Goal: Complete application form

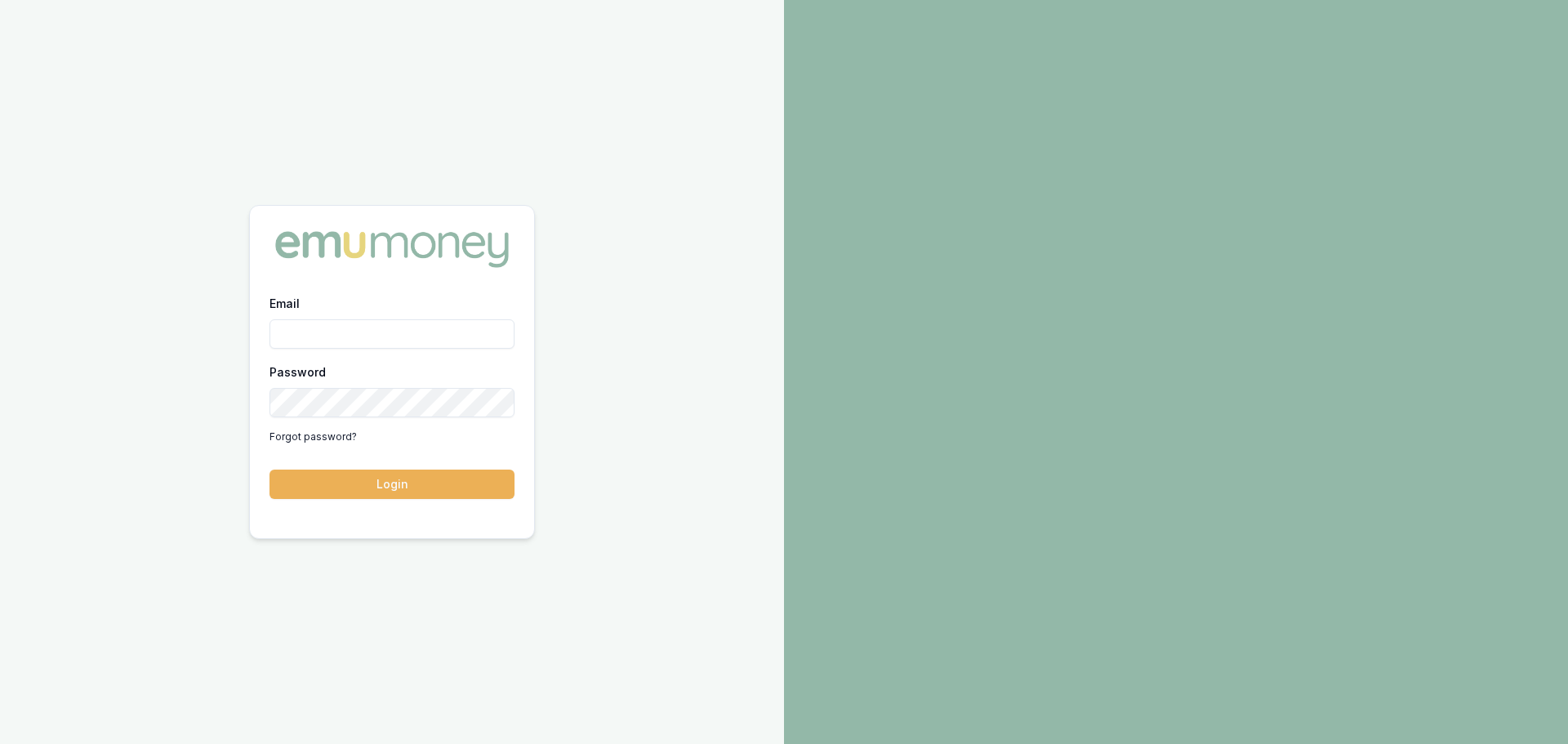
click at [406, 335] on input "Email" at bounding box center [392, 334] width 245 height 29
type input "[PERSON_NAME][EMAIL_ADDRESS][PERSON_NAME][DOMAIN_NAME]"
click at [270, 470] on button "Login" at bounding box center [392, 484] width 245 height 29
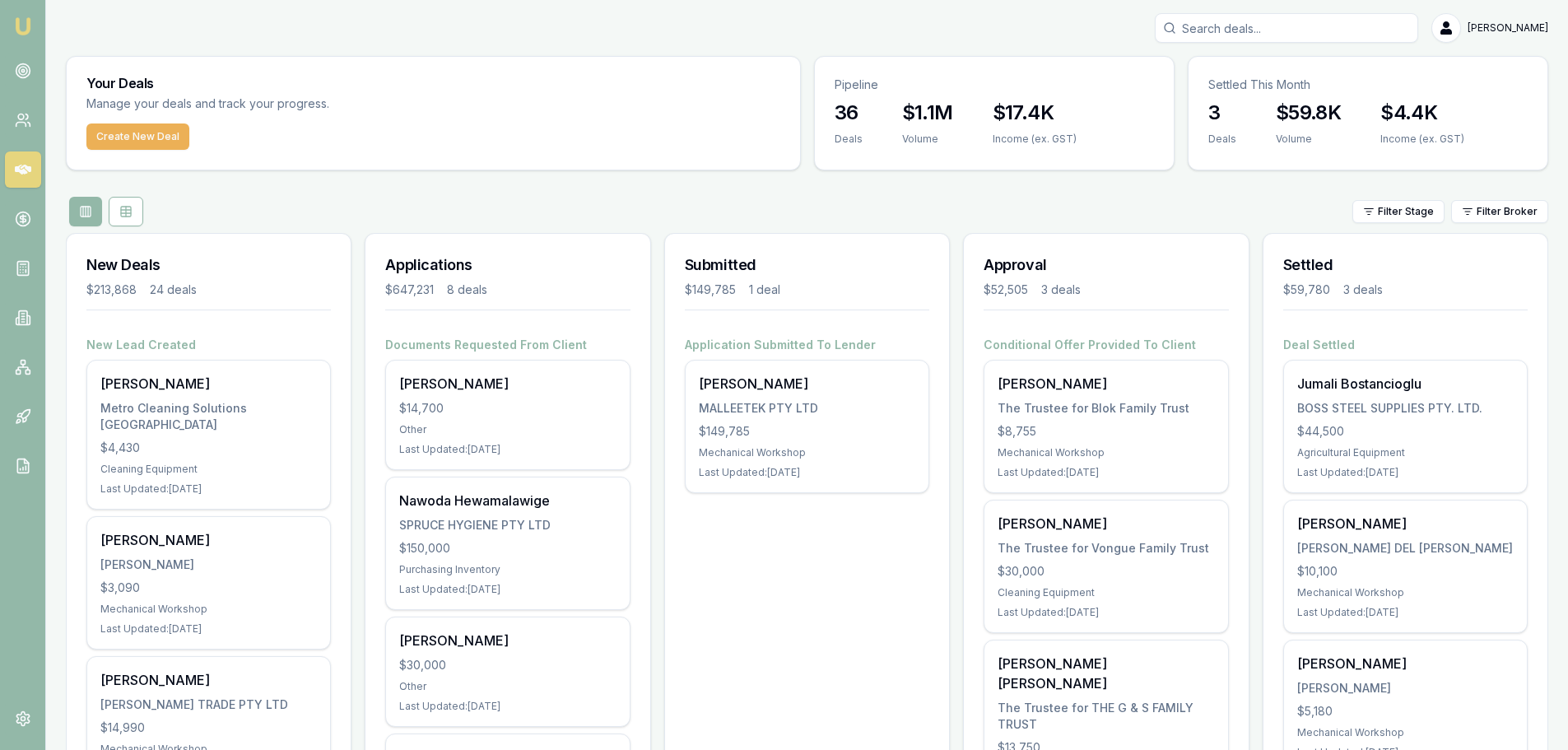
click at [348, 221] on div "Filter Stage Filter Broker" at bounding box center [807, 211] width 1483 height 29
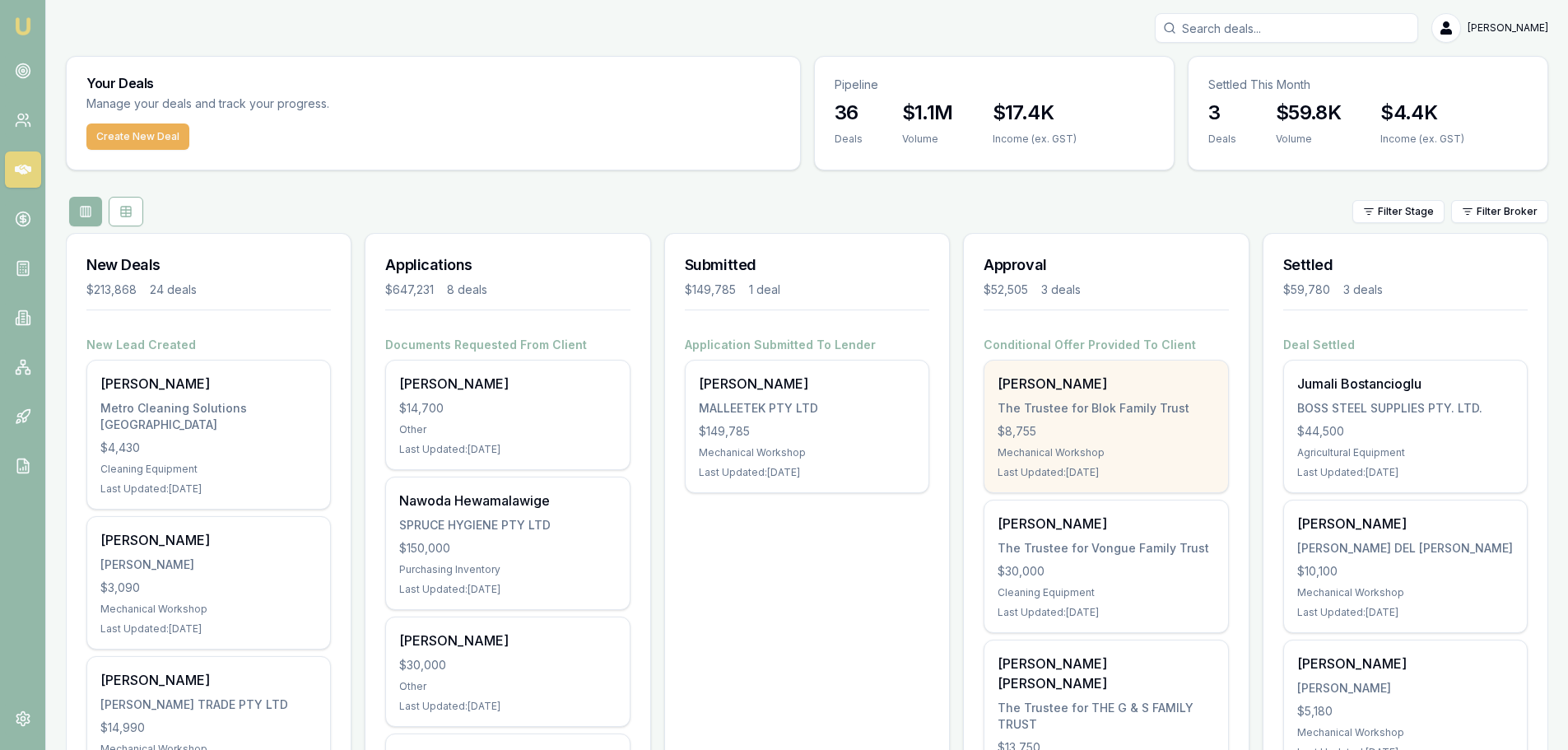
click at [1060, 402] on div "The Trustee for Blok Family Trust" at bounding box center [1105, 408] width 217 height 17
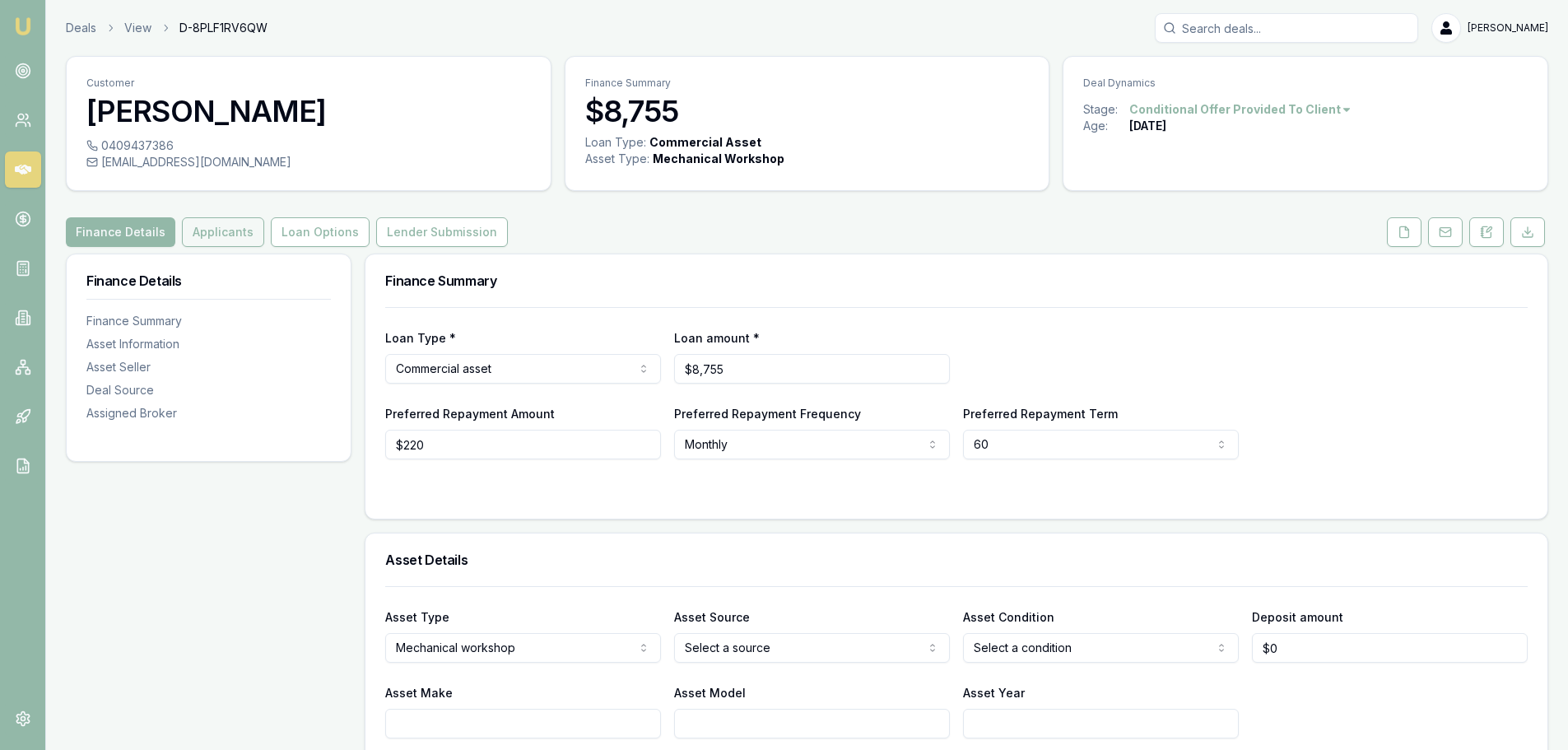
click at [186, 223] on button "Applicants" at bounding box center [223, 232] width 82 height 29
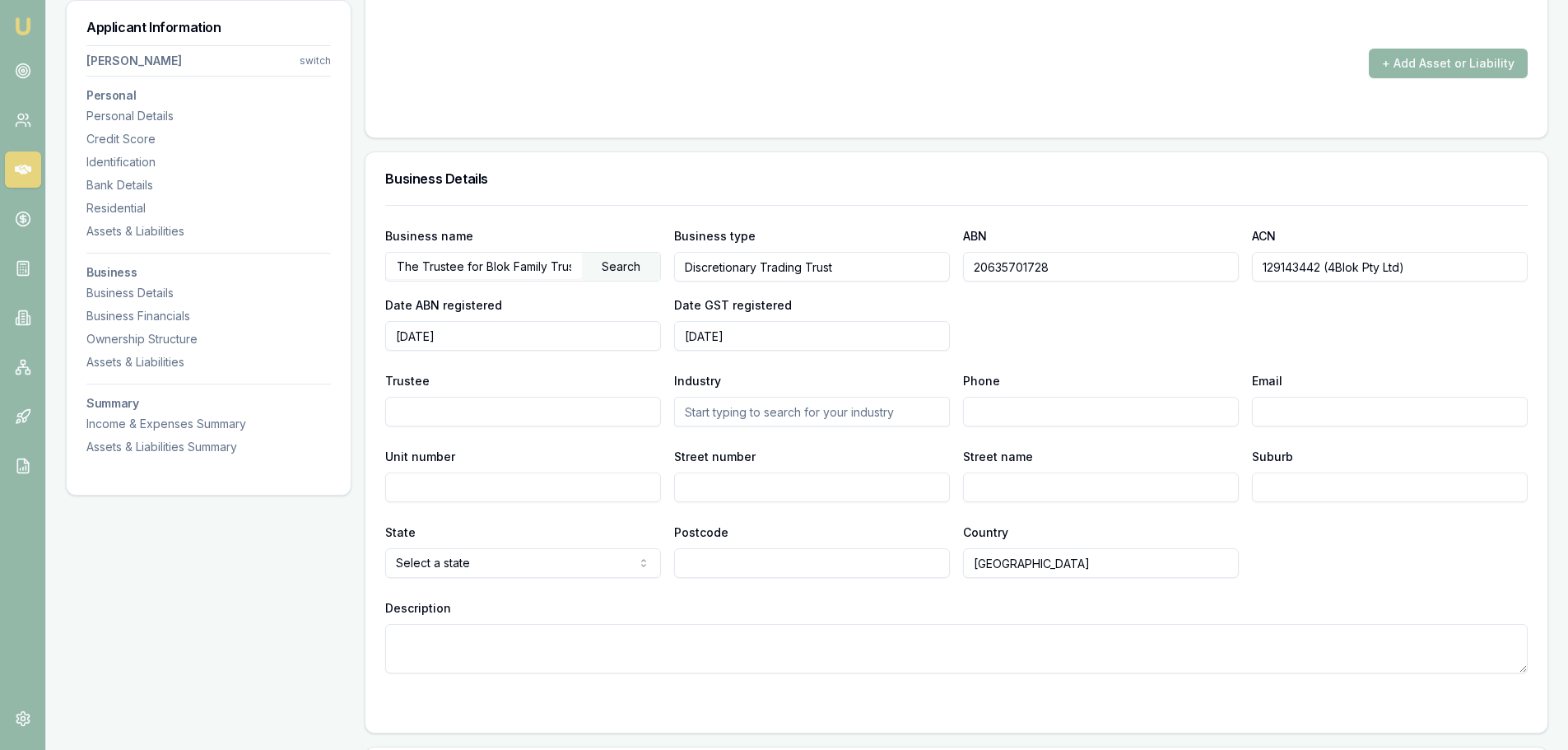
scroll to position [1894, 0]
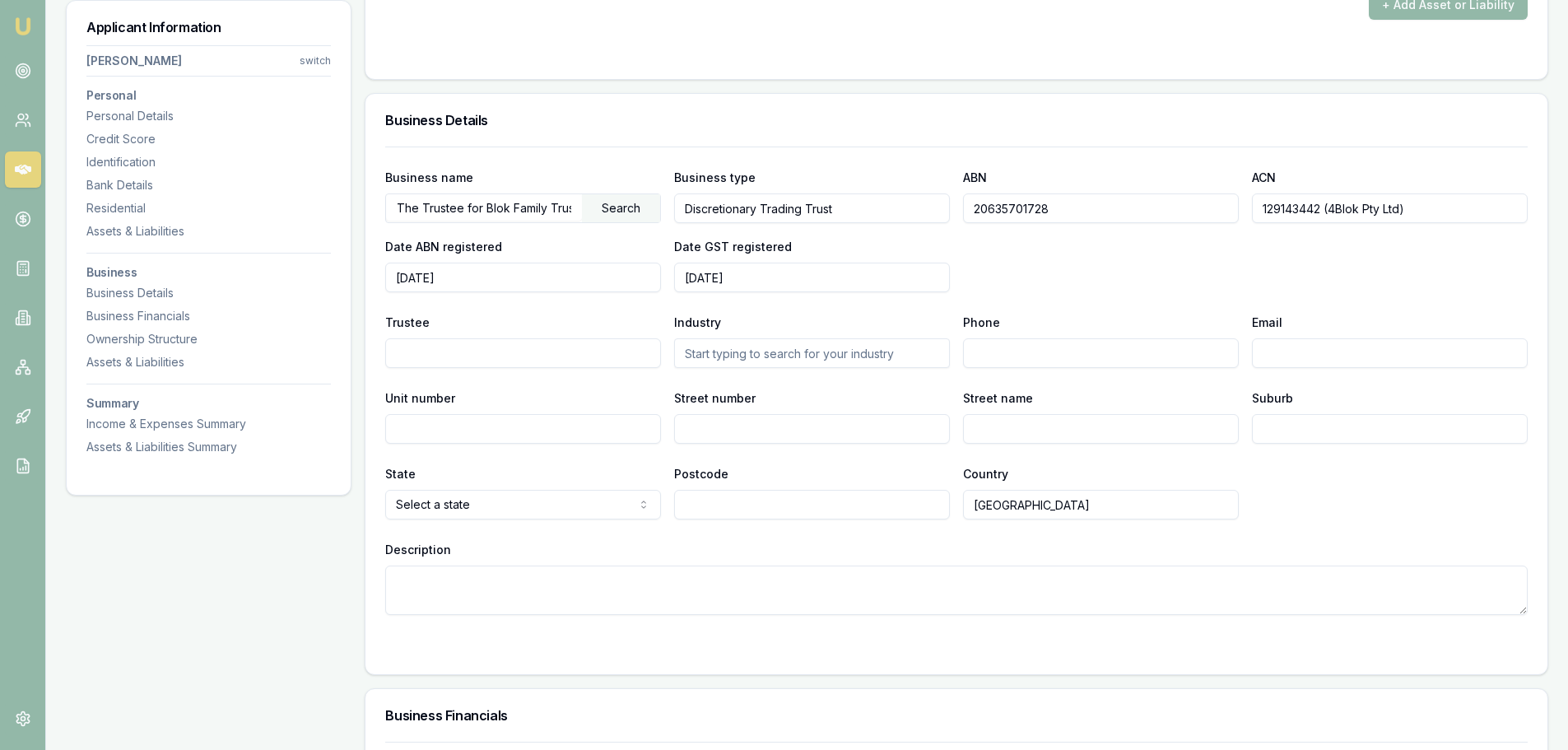
drag, startPoint x: 1049, startPoint y: 204, endPoint x: 944, endPoint y: 203, distance: 105.0
click at [944, 203] on div "Business name The Trustee for Blok Family Trust Search Business type Discretion…" at bounding box center [956, 230] width 1143 height 126
click at [115, 109] on div "Personal Details" at bounding box center [208, 116] width 244 height 17
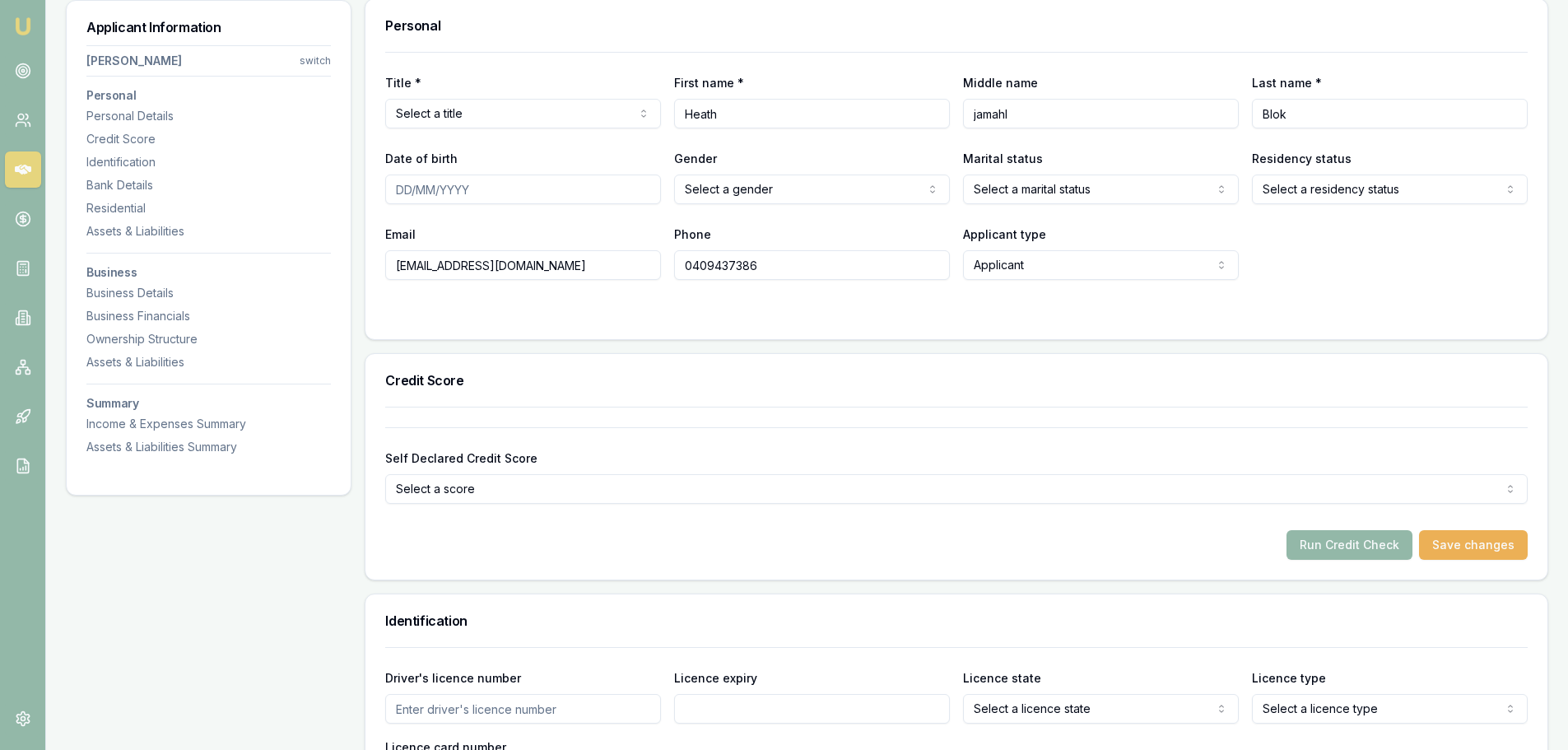
scroll to position [254, 0]
drag, startPoint x: 791, startPoint y: 270, endPoint x: 671, endPoint y: 273, distance: 120.0
click at [671, 273] on div "Email blokysgarage@gmail.com Phone 0409437386 Applicant type Applicant Applican…" at bounding box center [956, 254] width 1143 height 56
click at [1051, 447] on div "Self Declared Credit Score Select a score Excellent Very good Average Fair Low" at bounding box center [956, 468] width 1143 height 77
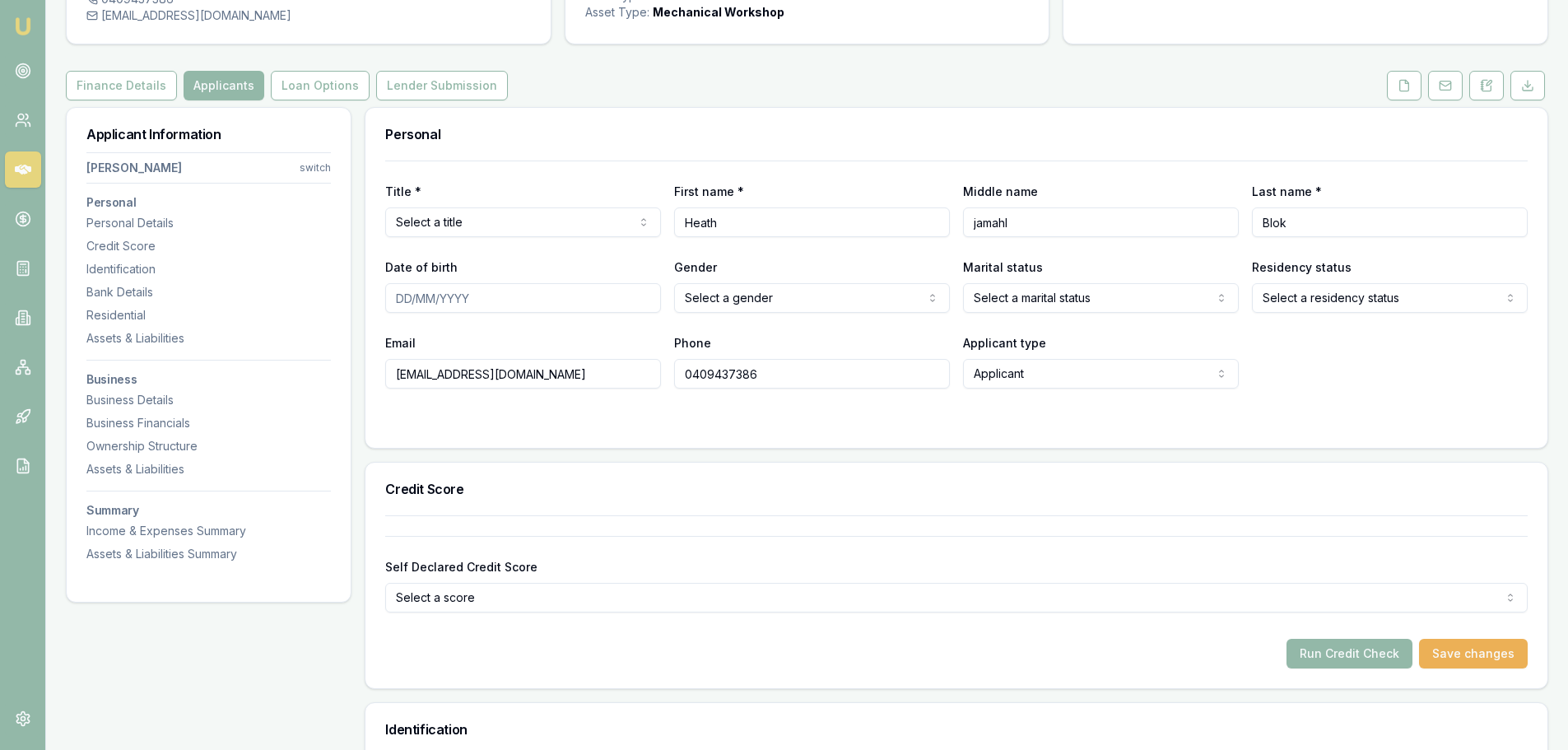
scroll to position [0, 0]
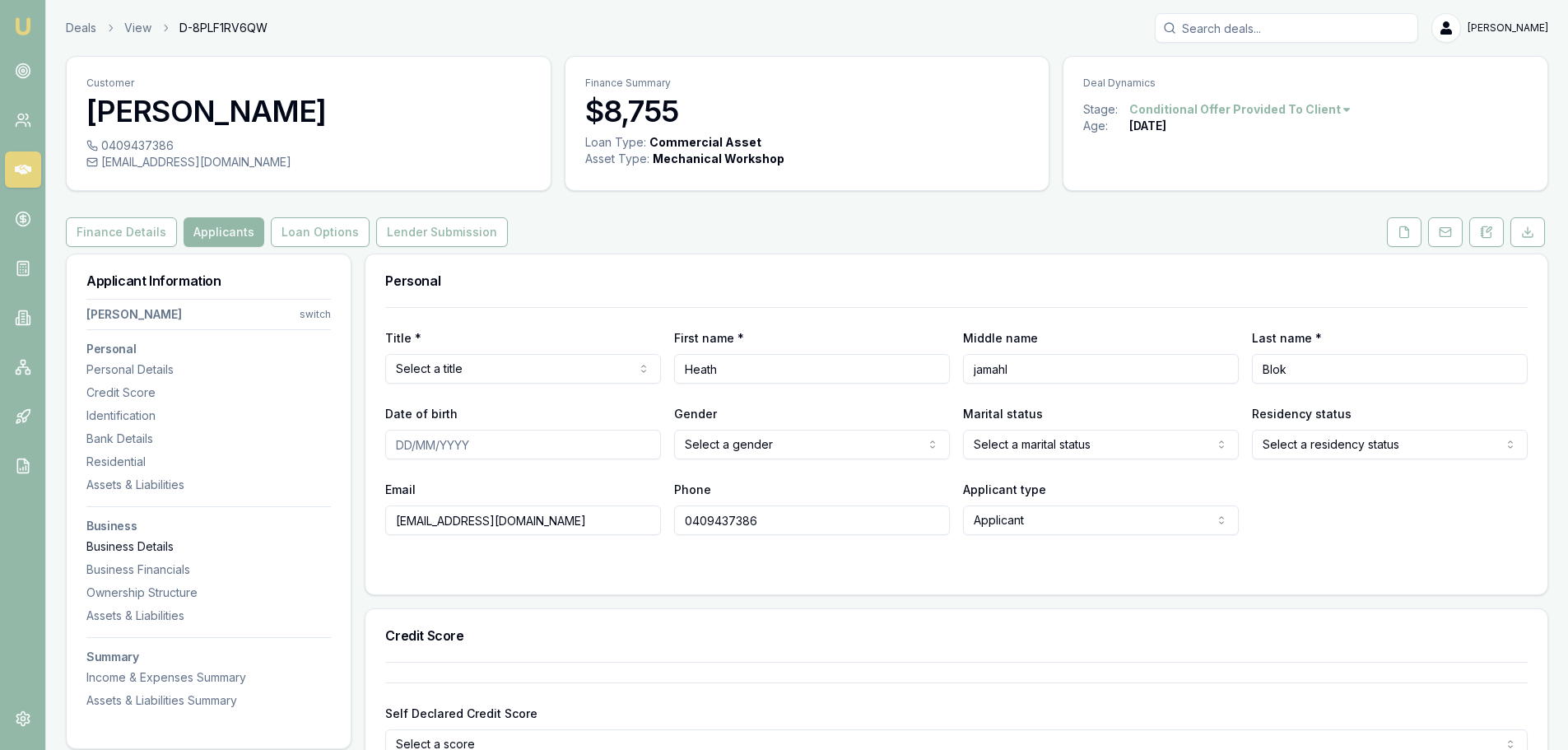
click at [145, 548] on div "Business Details" at bounding box center [208, 547] width 244 height 17
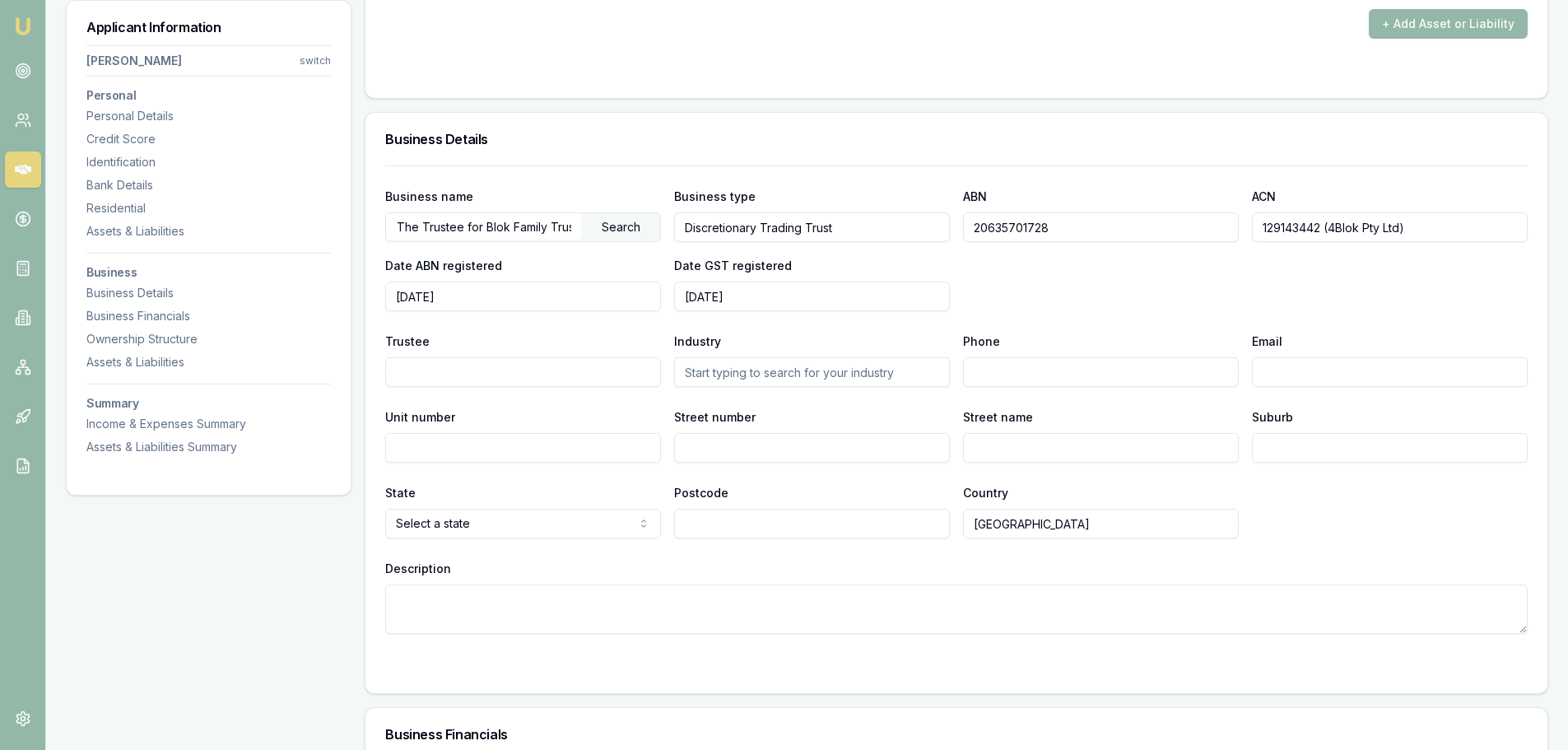
scroll to position [1987, 0]
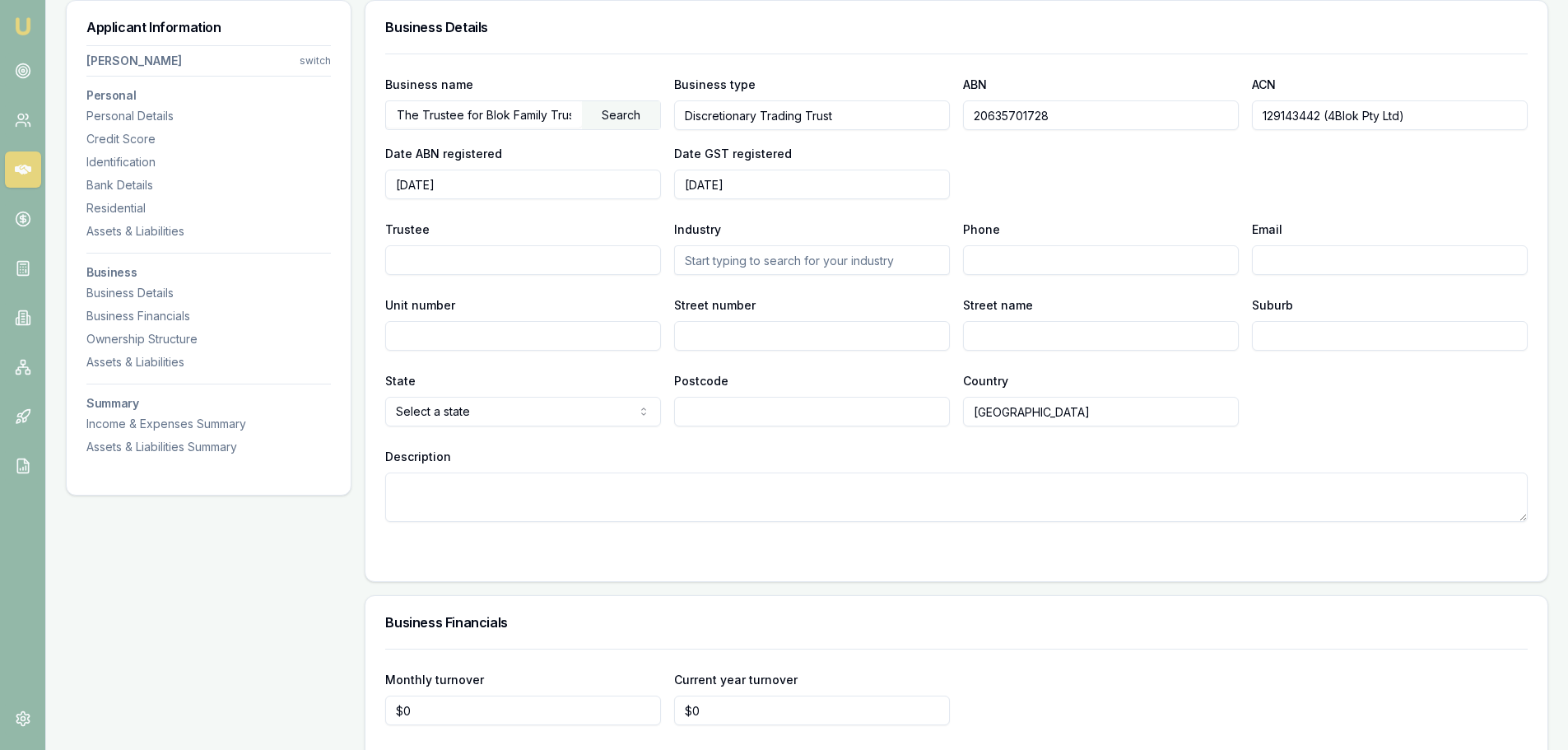
click at [1293, 120] on input "129143442 (4Blok Pty Ltd)" at bounding box center [1391, 115] width 276 height 29
drag, startPoint x: 1330, startPoint y: 116, endPoint x: 1403, endPoint y: 121, distance: 73.2
click at [1403, 121] on input "129143442 (4Blok Pty Ltd)" at bounding box center [1391, 115] width 276 height 29
